Goal: Check status: Check status

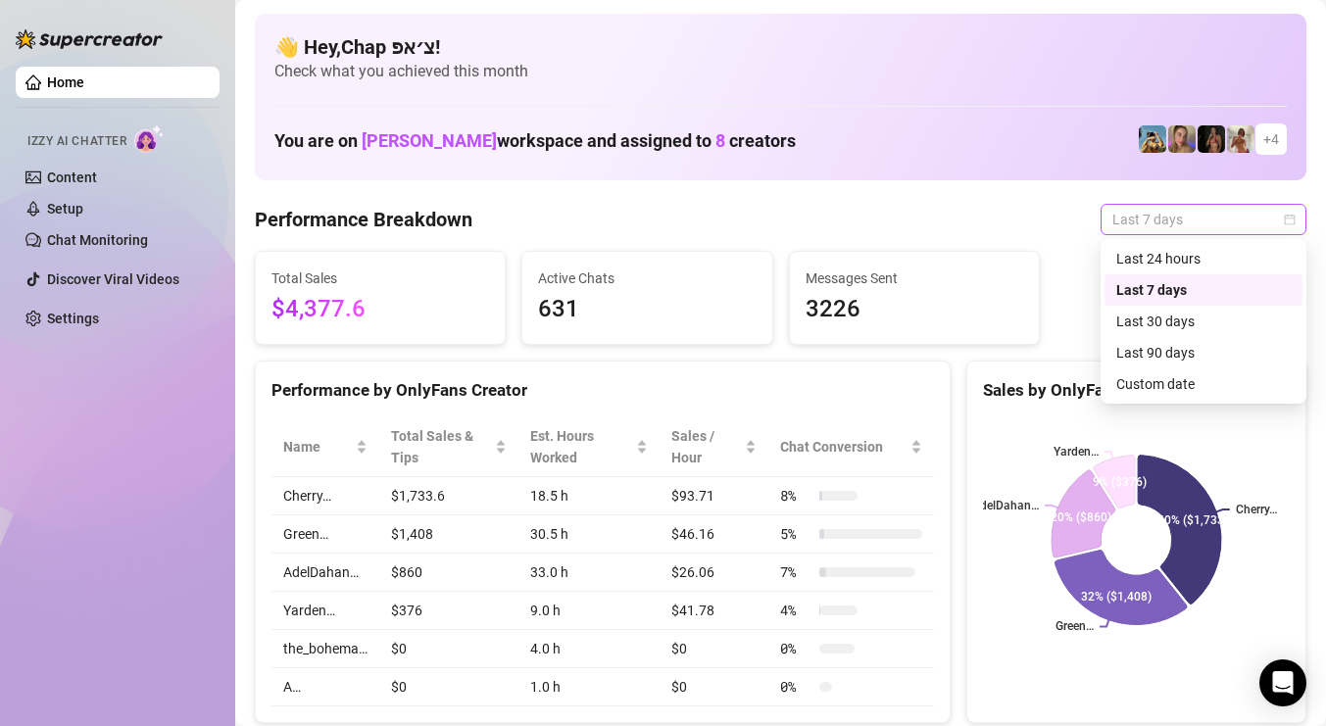
click at [1159, 232] on span "Last 7 days" at bounding box center [1204, 219] width 182 height 29
click at [1132, 373] on div "Custom date" at bounding box center [1203, 384] width 174 height 22
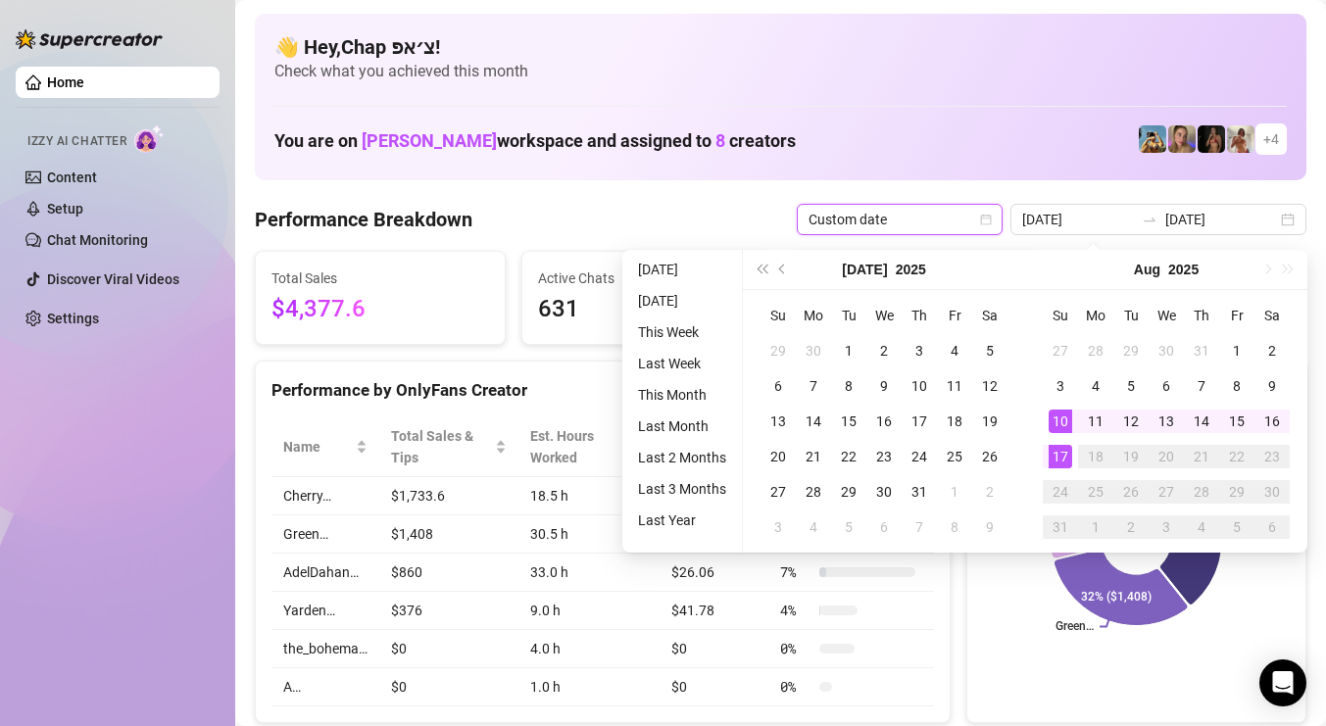
type input "[DATE]"
click at [1066, 452] on div "17" at bounding box center [1061, 457] width 24 height 24
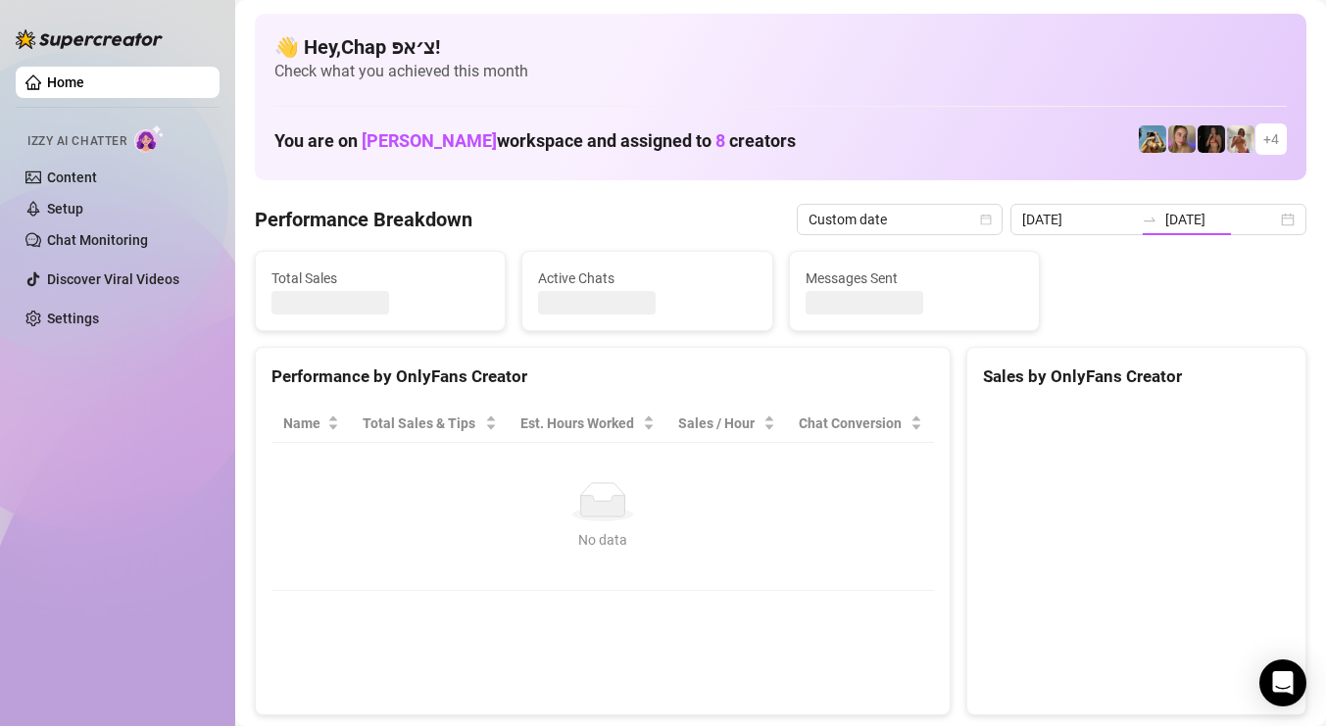
type input "[DATE]"
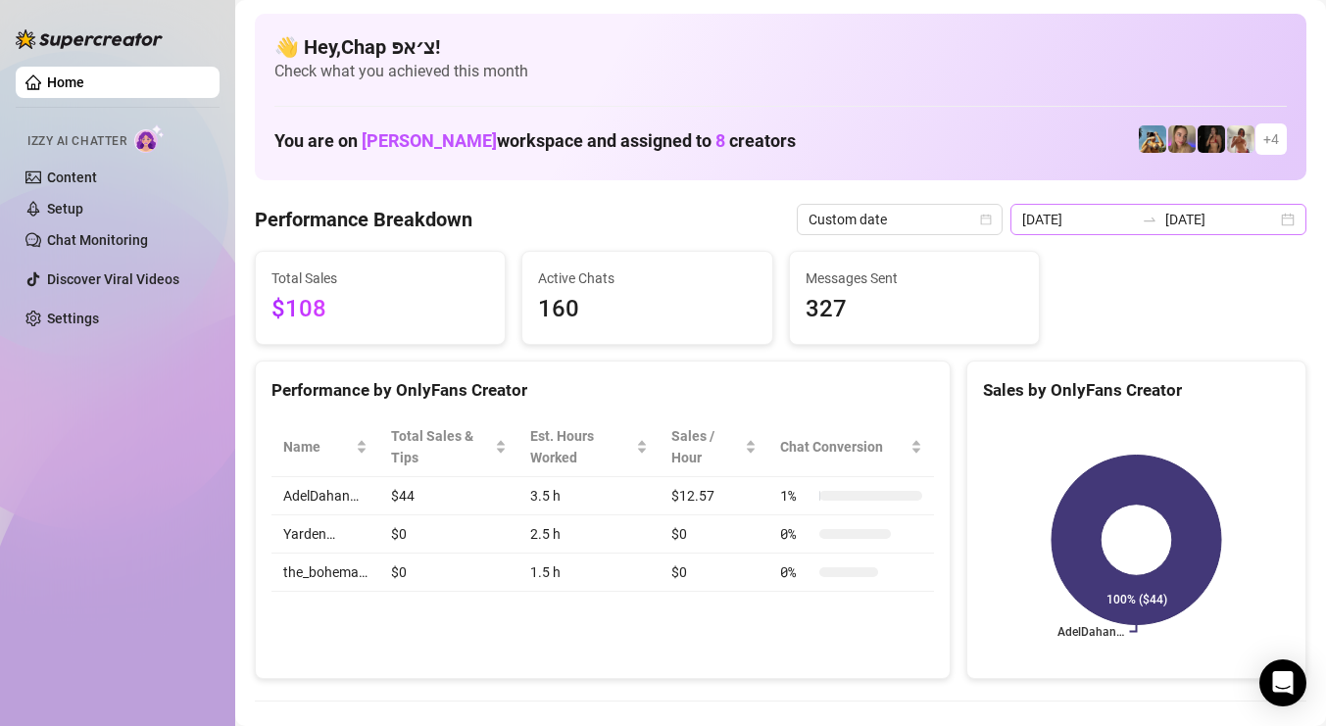
click at [1136, 230] on div "[DATE] [DATE]" at bounding box center [1159, 219] width 296 height 31
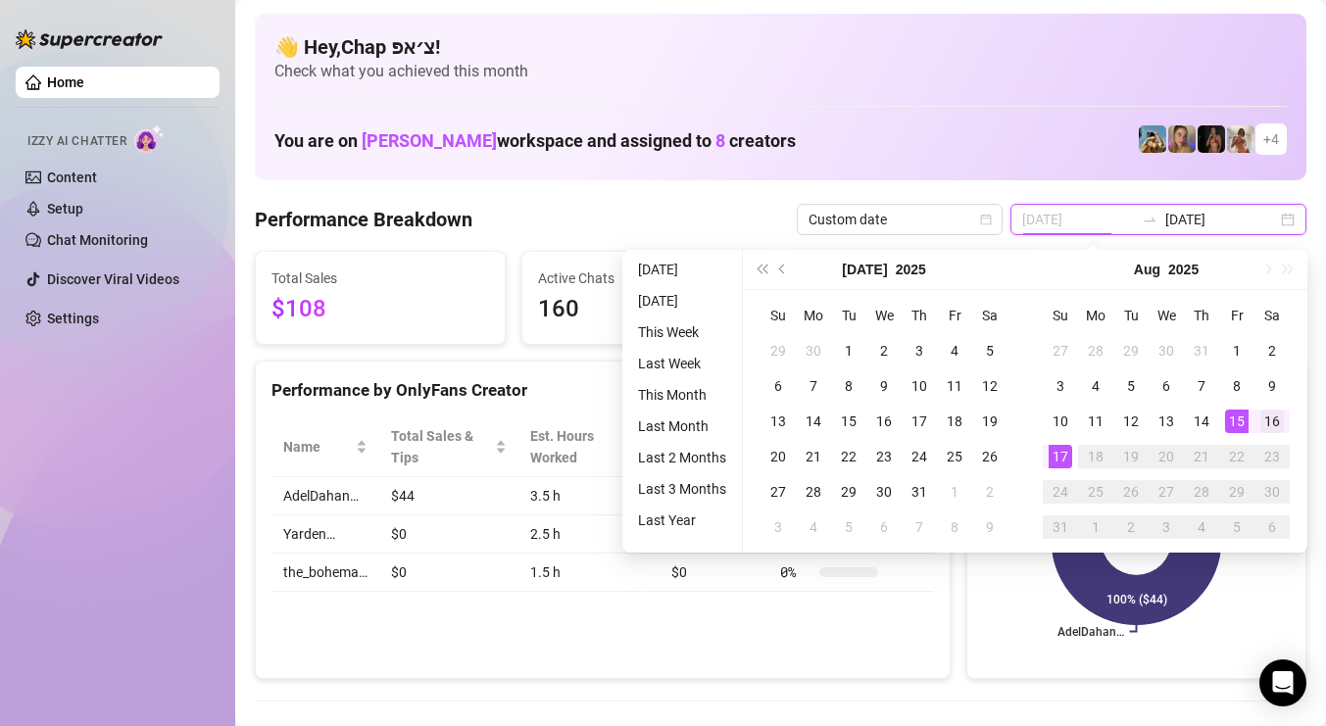
type input "[DATE]"
click at [1276, 417] on div "16" at bounding box center [1273, 422] width 24 height 24
type input "[DATE]"
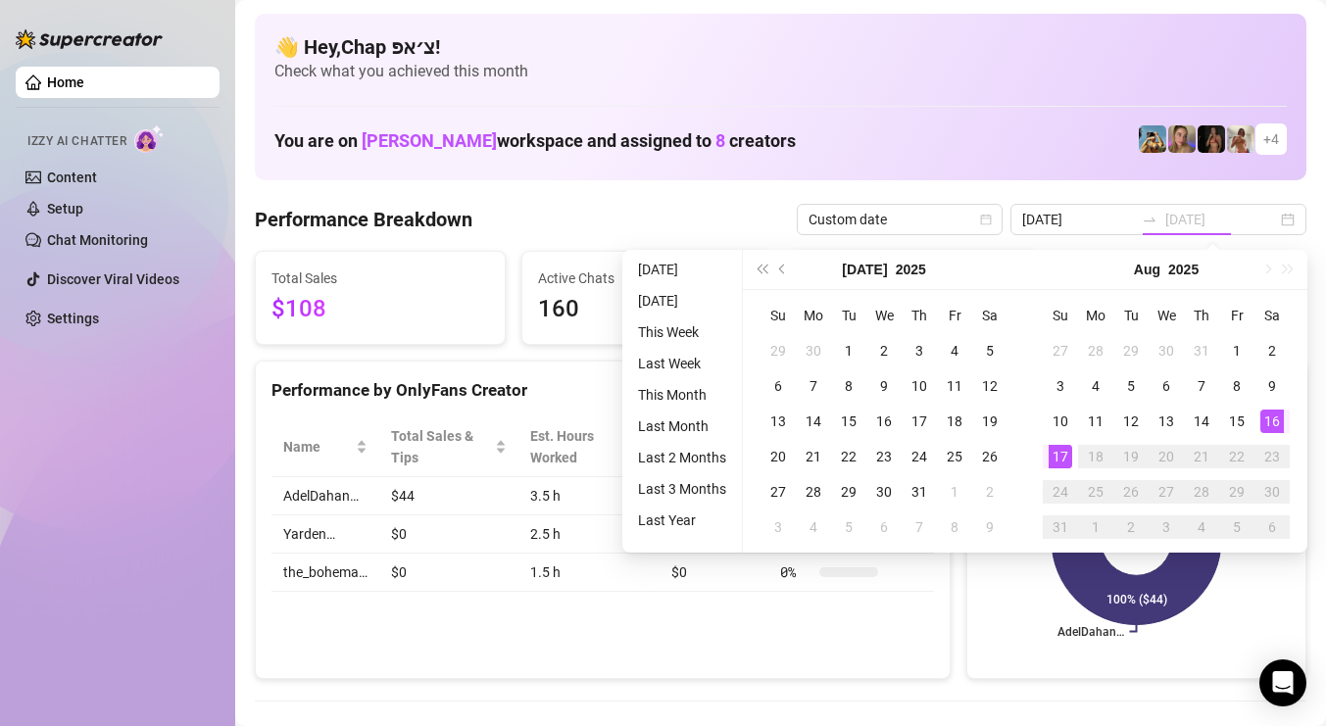
type input "[DATE]"
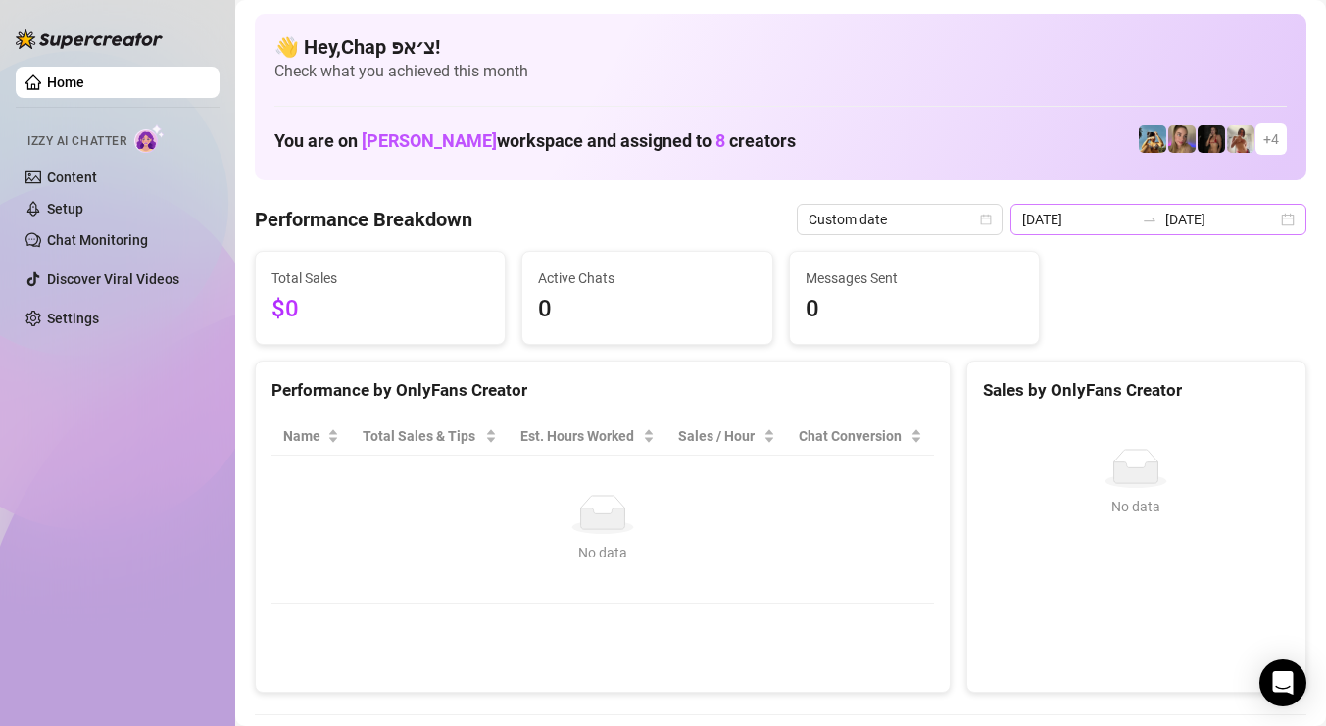
click at [1154, 230] on div "[DATE] [DATE]" at bounding box center [1159, 219] width 296 height 31
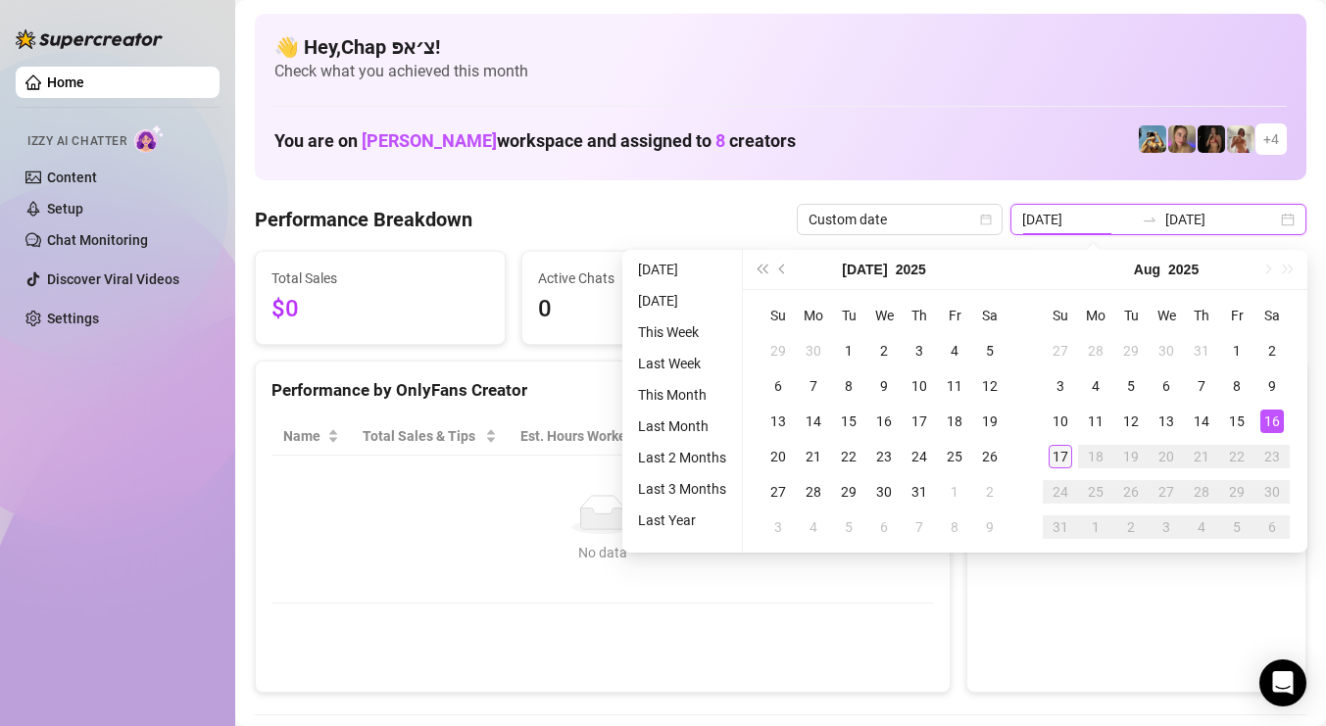
type input "[DATE]"
click at [1063, 458] on div "17" at bounding box center [1061, 457] width 24 height 24
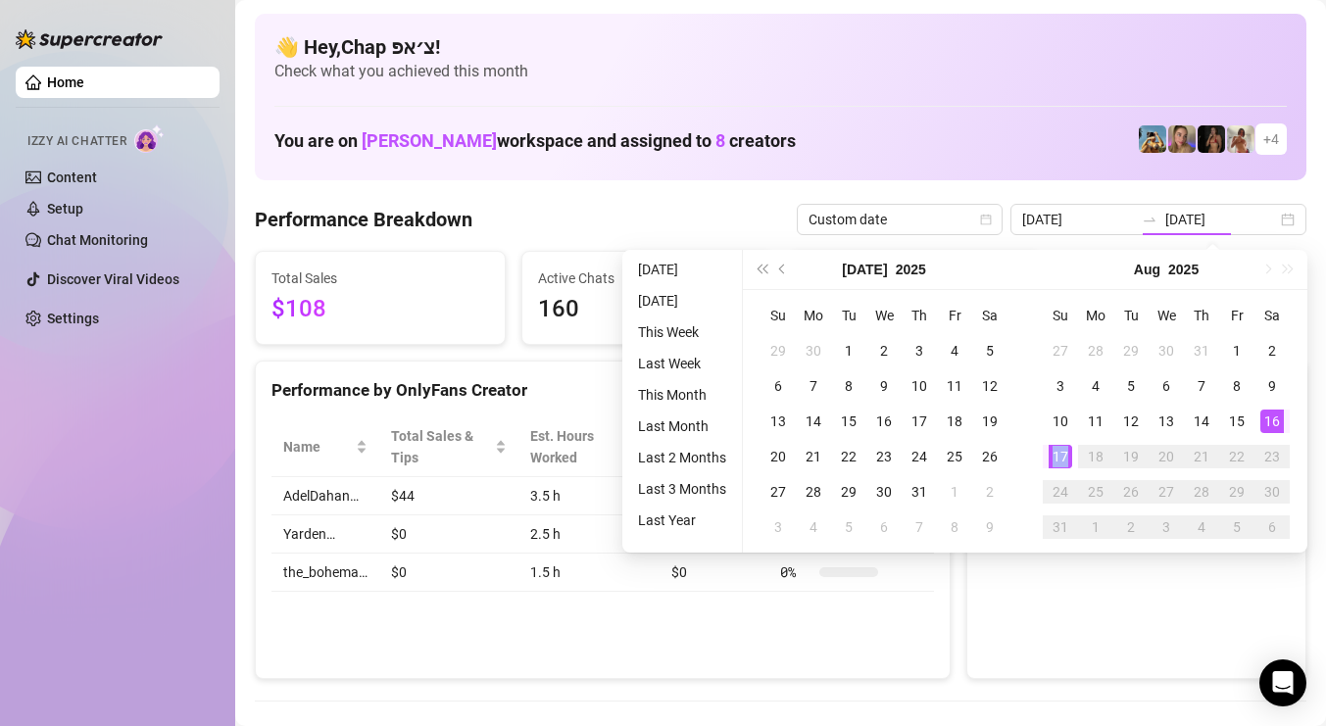
type input "[DATE]"
